Goal: Information Seeking & Learning: Check status

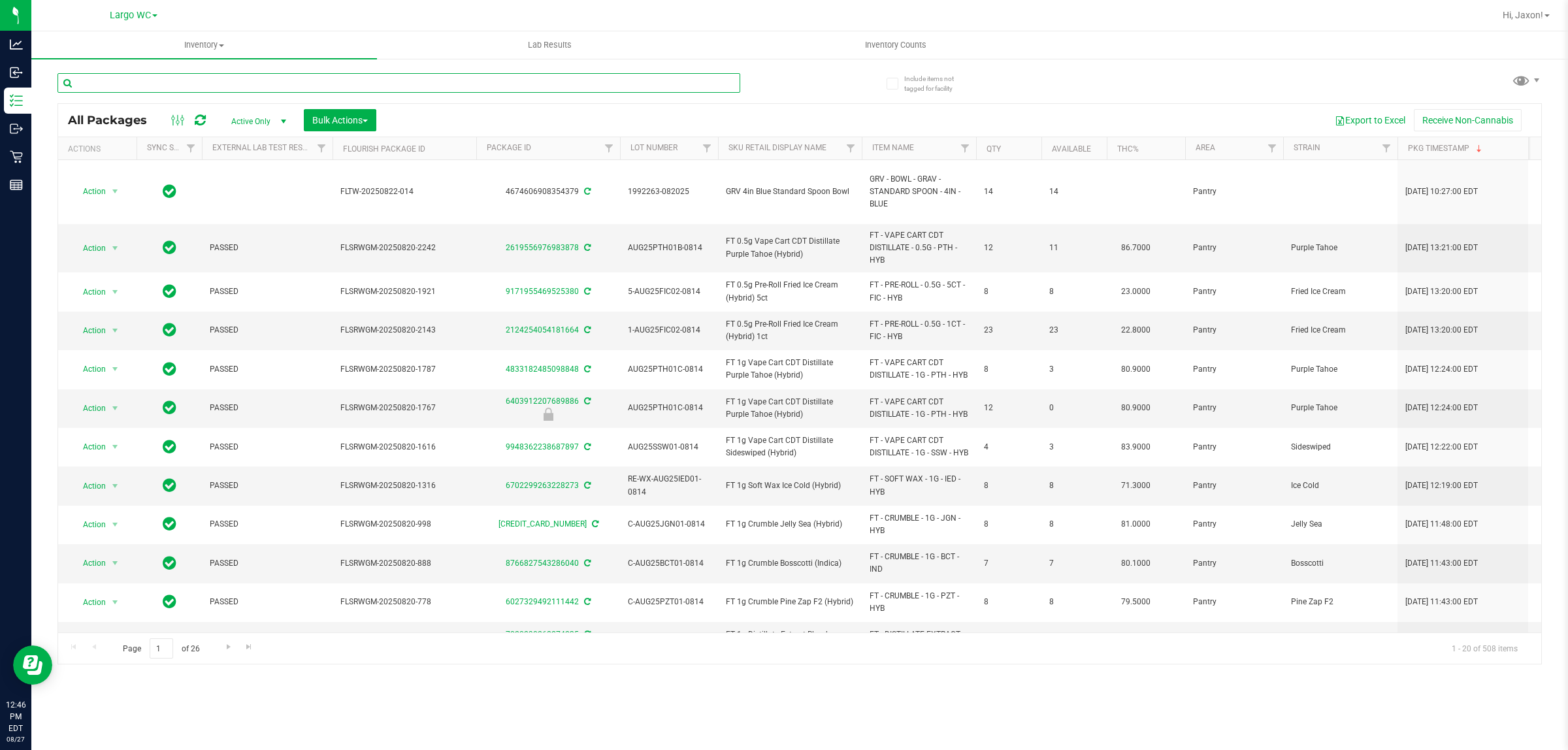
click at [216, 80] on input "text" at bounding box center [399, 83] width 683 height 20
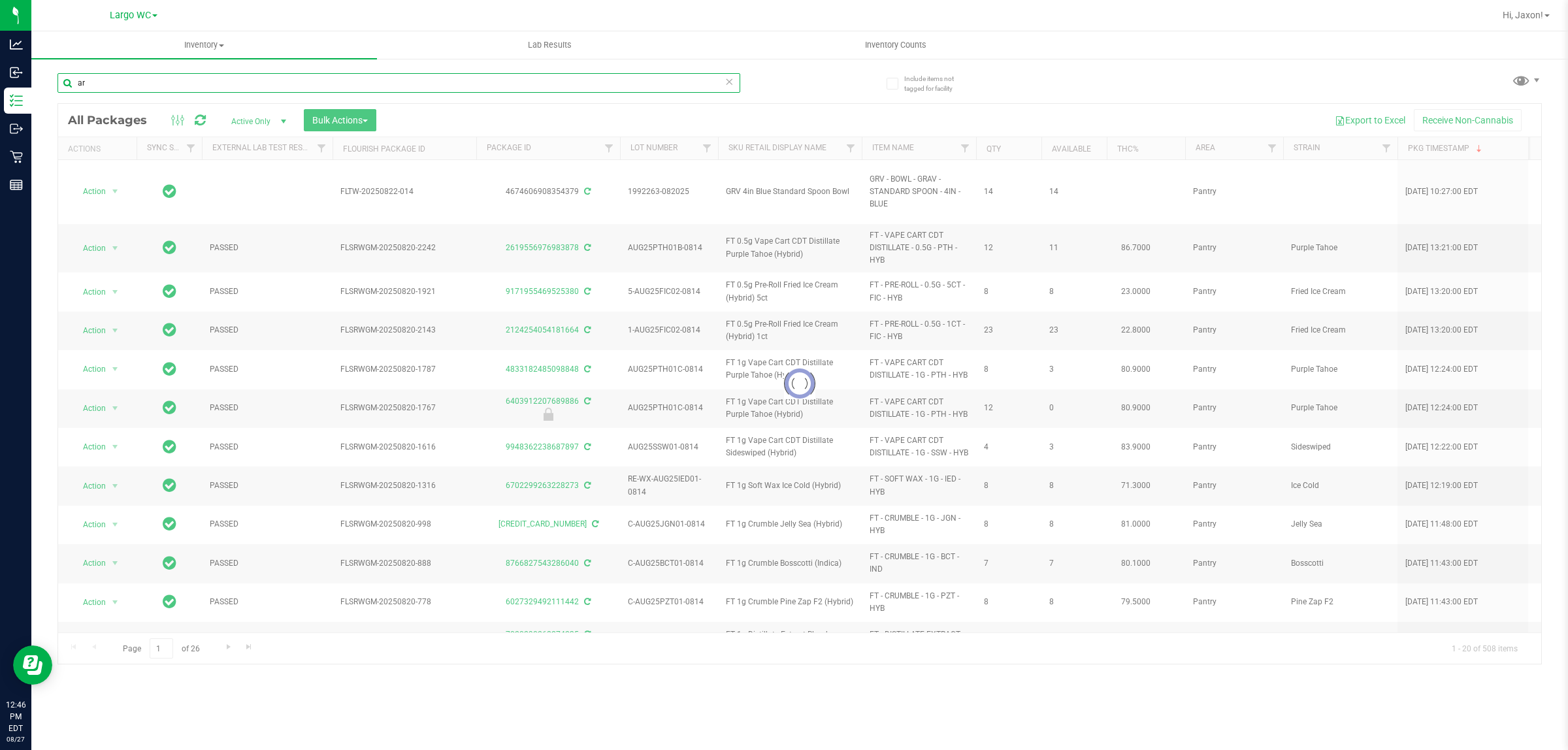
type input "arz"
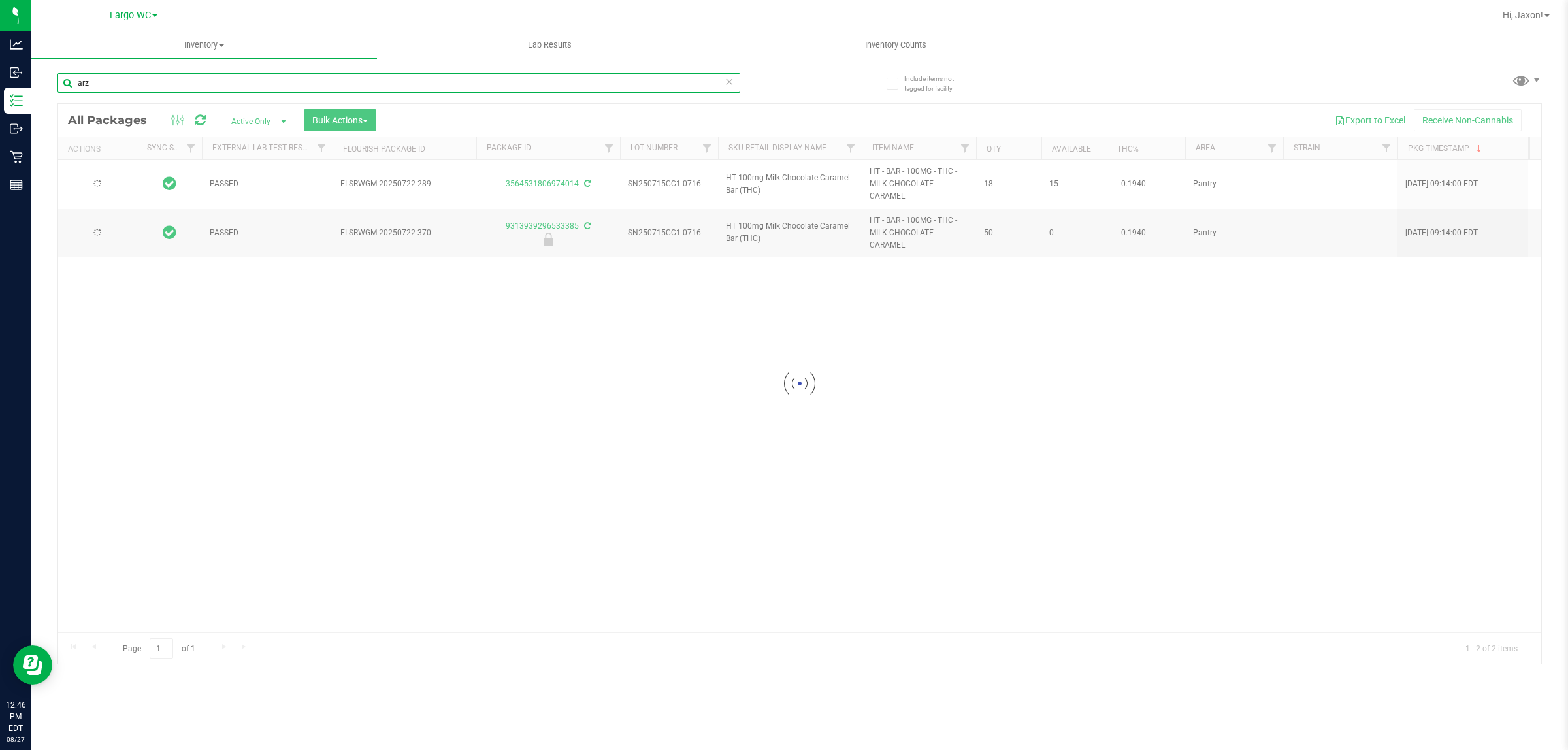
type input "2026-01-18"
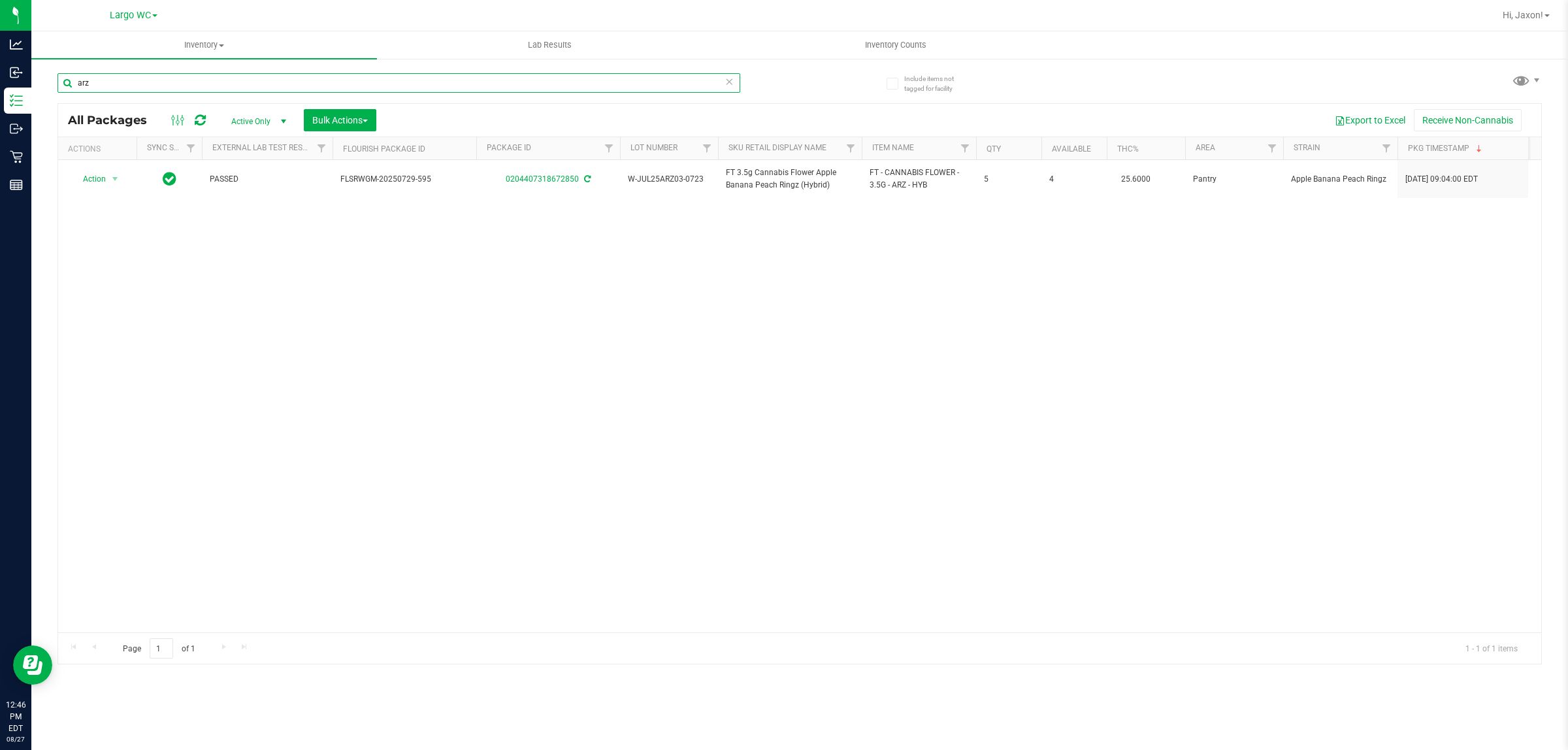
click at [138, 87] on input "arz" at bounding box center [399, 83] width 683 height 20
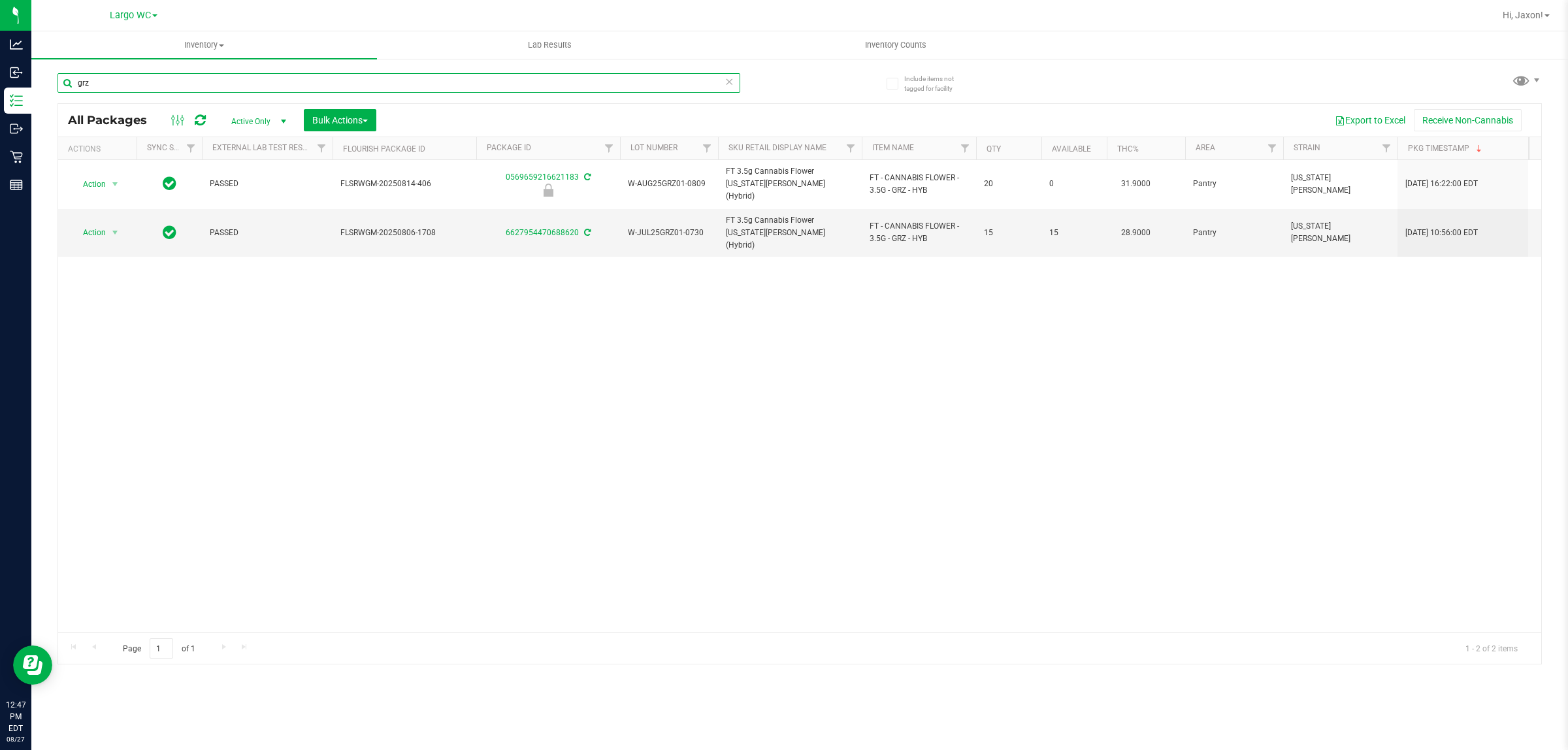
click at [239, 73] on input "grz" at bounding box center [399, 83] width 683 height 20
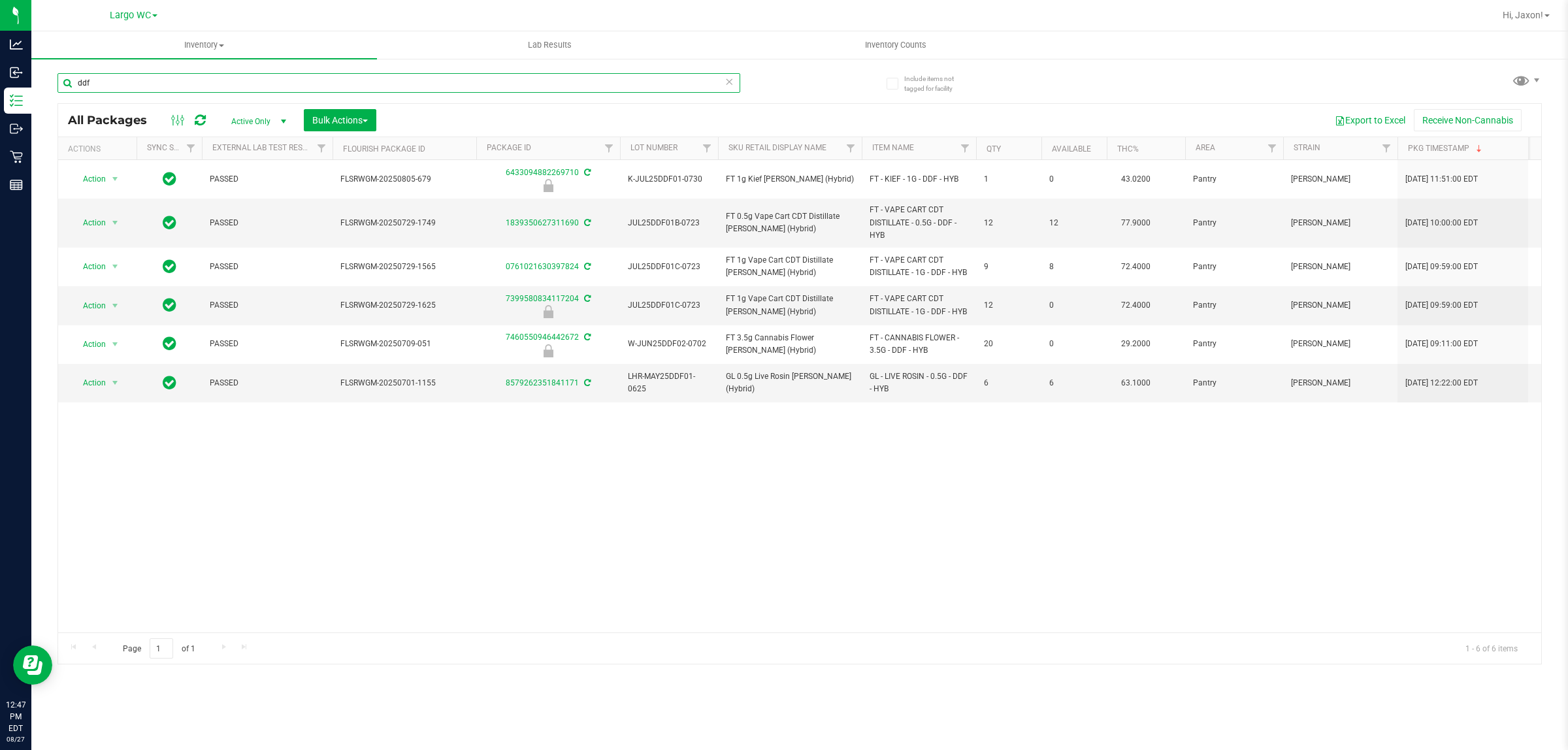
type input "ddf"
